Goal: Find specific page/section: Find specific page/section

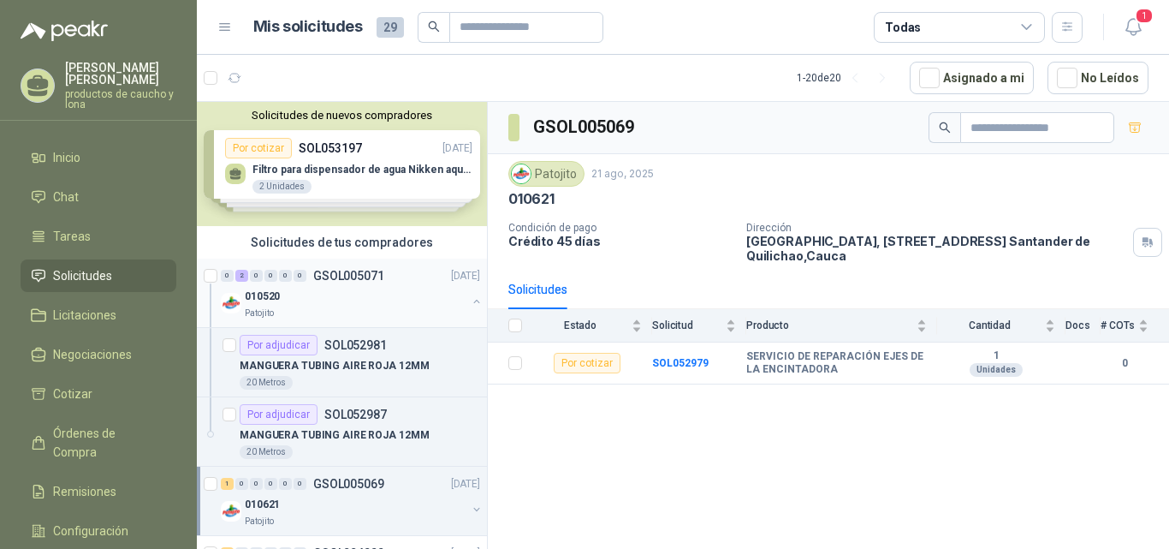
click at [242, 276] on div "2" at bounding box center [241, 276] width 13 height 12
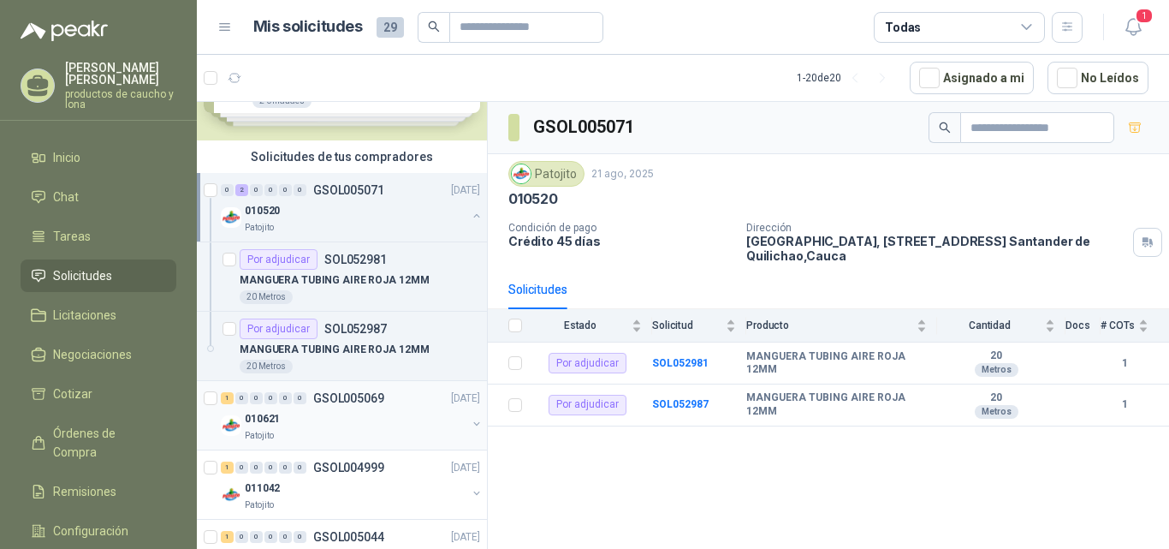
scroll to position [171, 0]
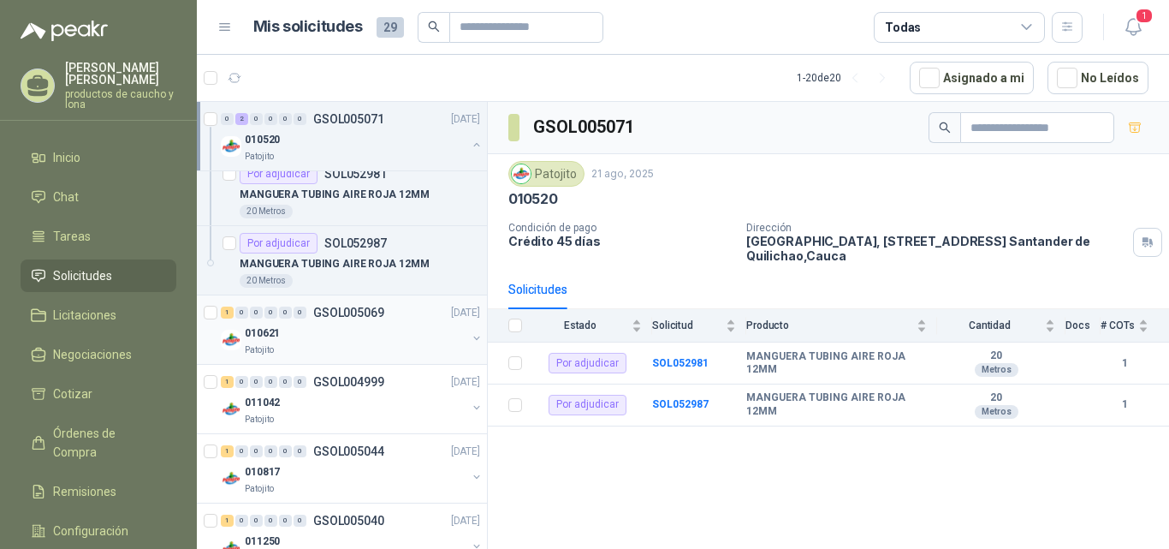
click at [227, 314] on div "1" at bounding box center [227, 312] width 13 height 12
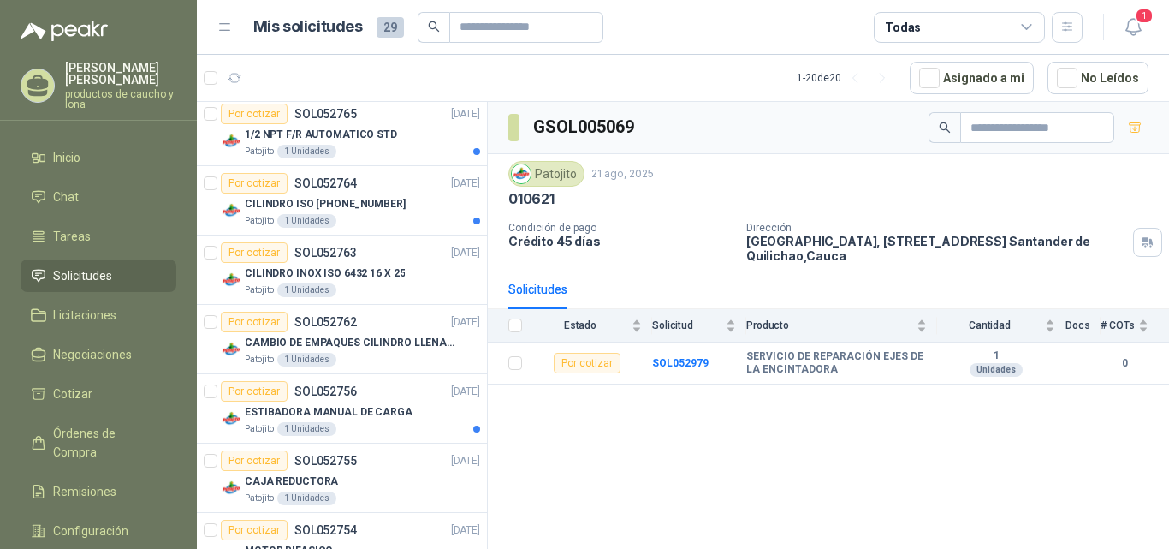
scroll to position [856, 0]
click at [322, 204] on p "CILINDRO ISO [PHONE_NUMBER]" at bounding box center [325, 203] width 161 height 16
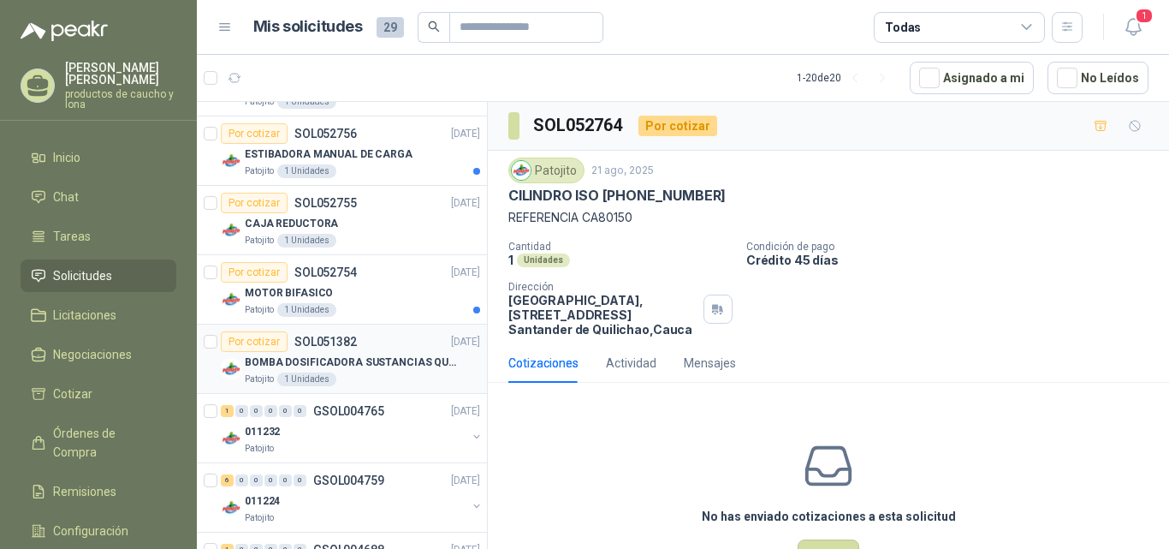
scroll to position [1253, 0]
